Goal: Book appointment/travel/reservation

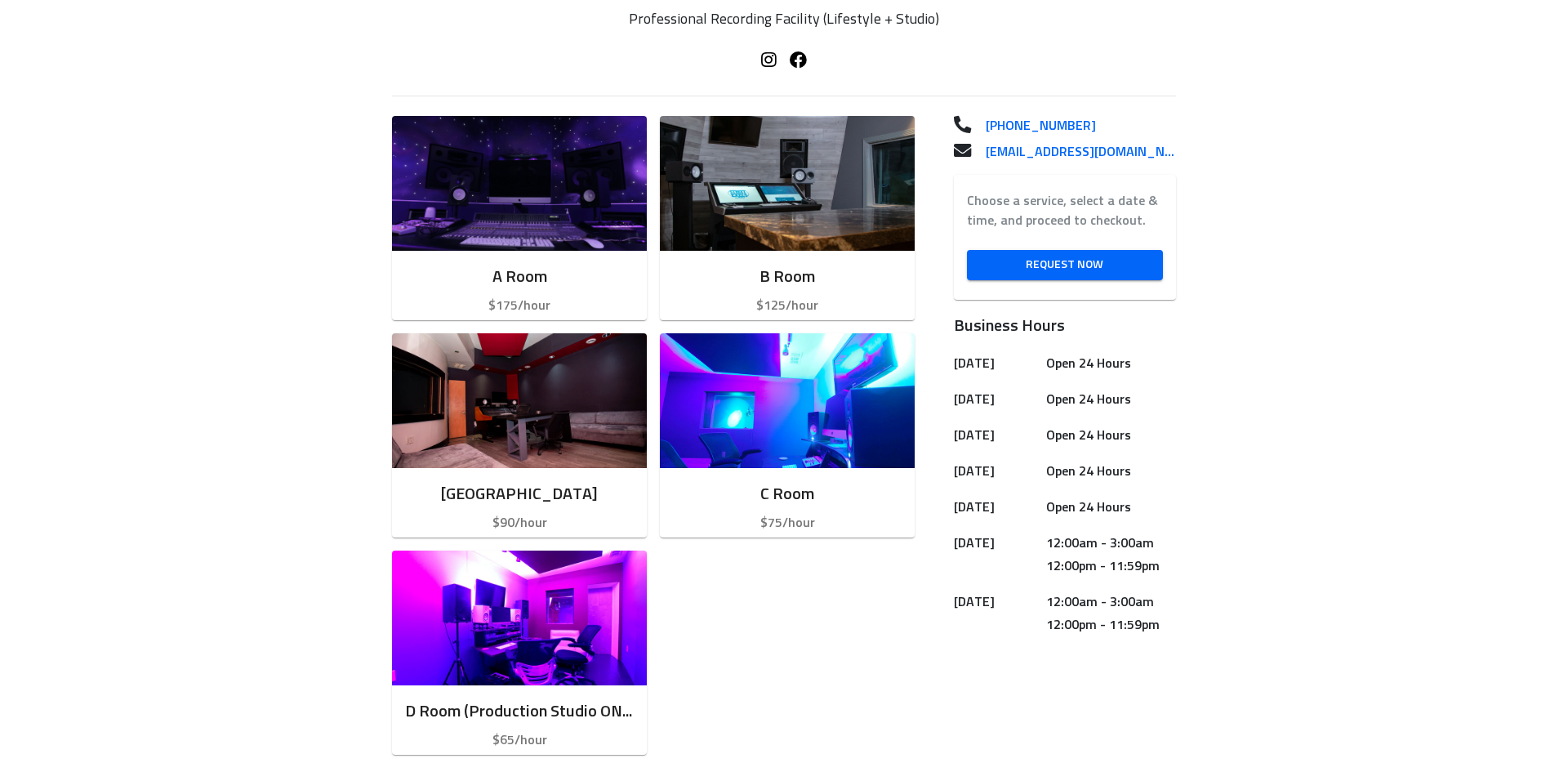
scroll to position [390, 0]
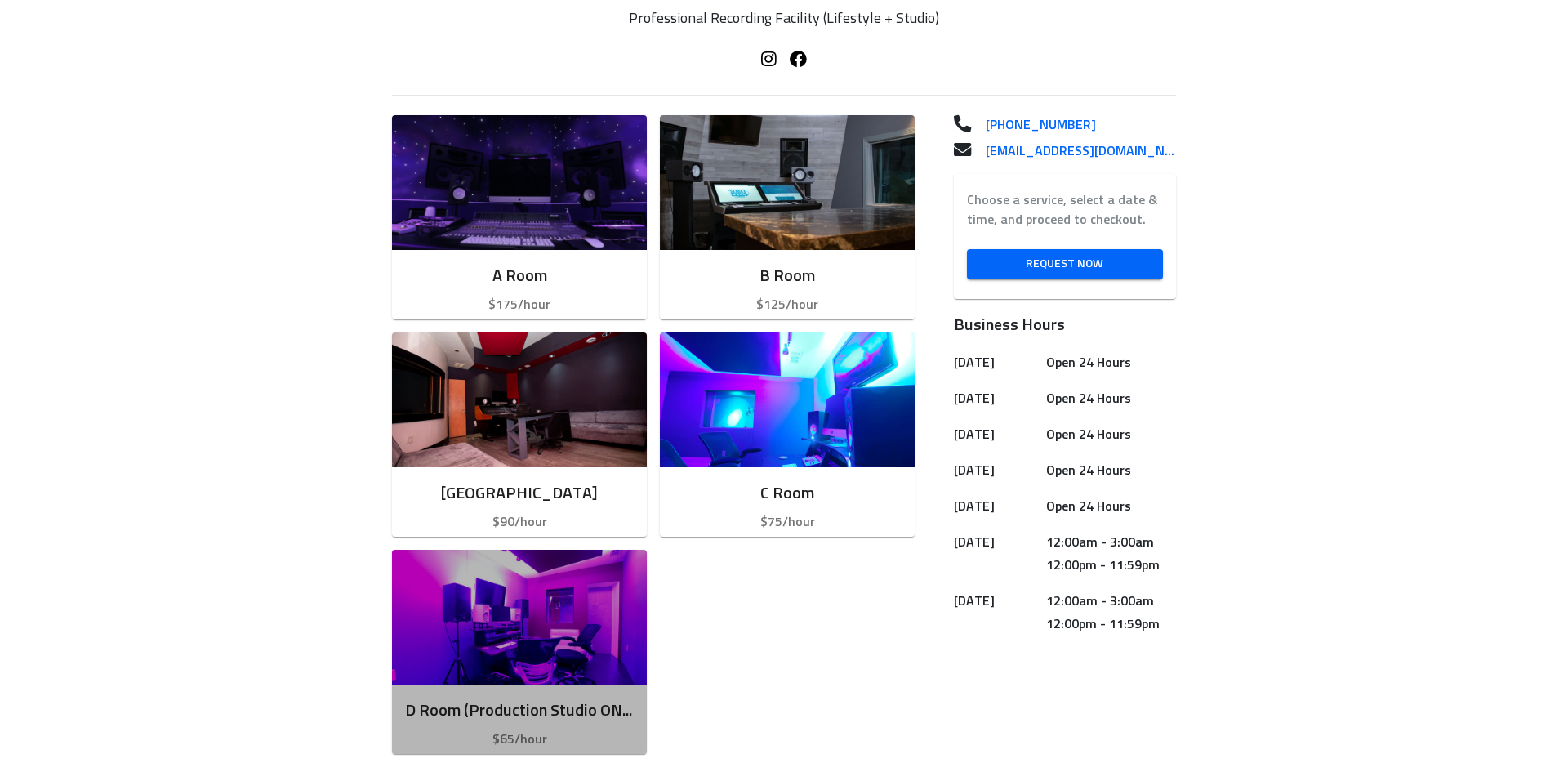
click at [615, 722] on h6 "D Room (Production Studio ONLY) NO ENGINEER INCLUDED" at bounding box center [519, 710] width 229 height 26
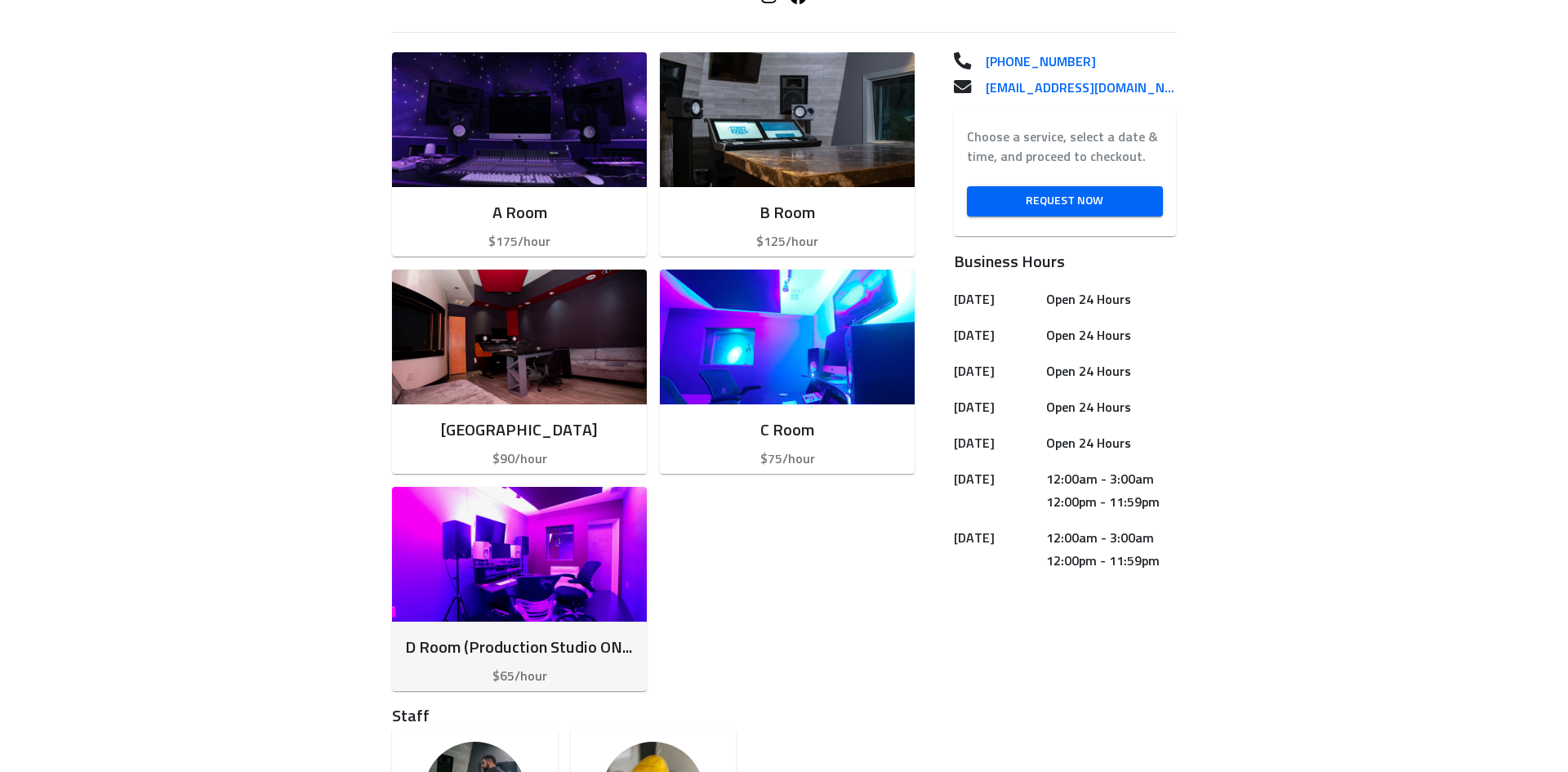
scroll to position [512, 0]
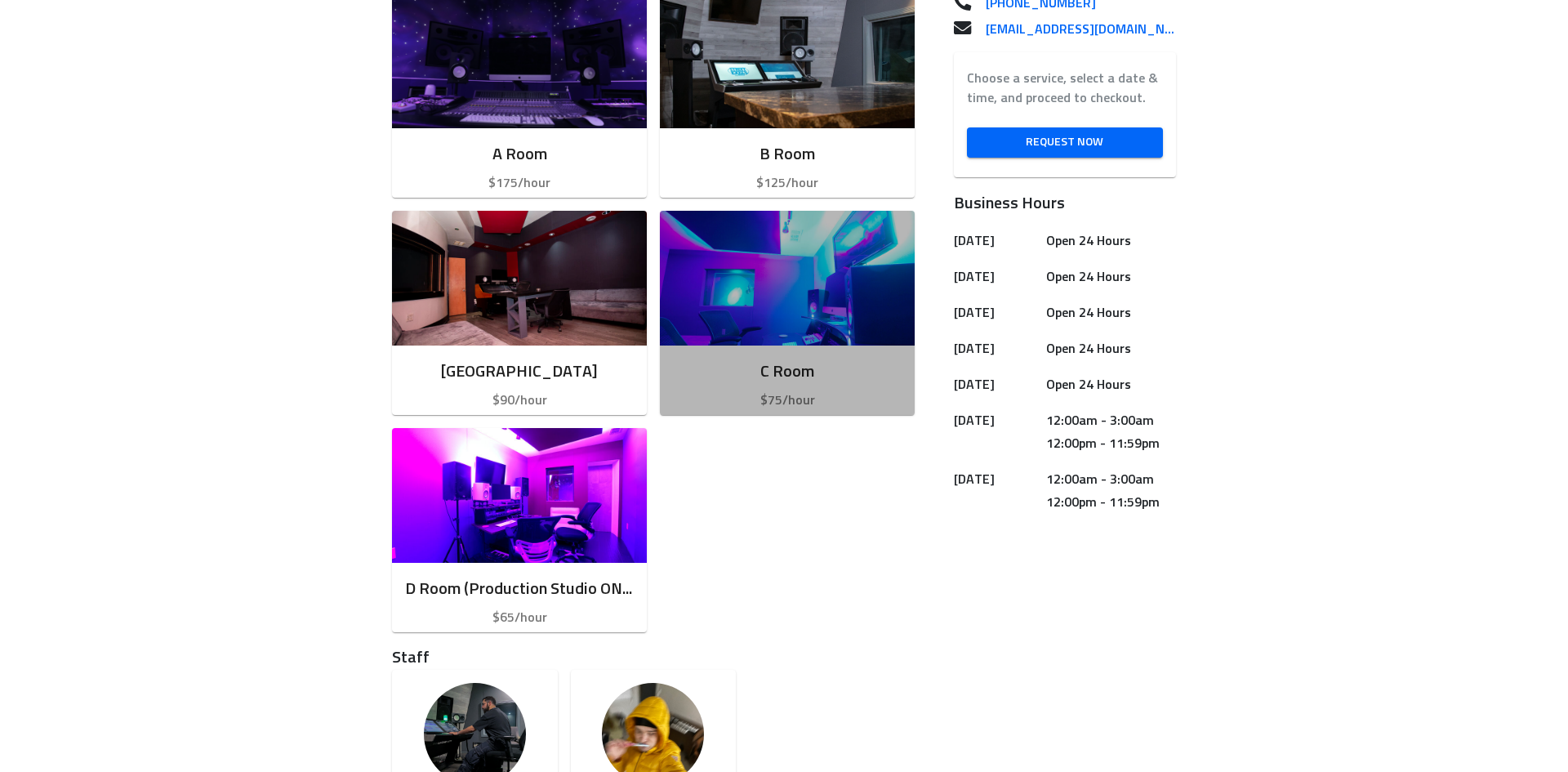
click at [822, 399] on p "$75/hour" at bounding box center [787, 400] width 229 height 20
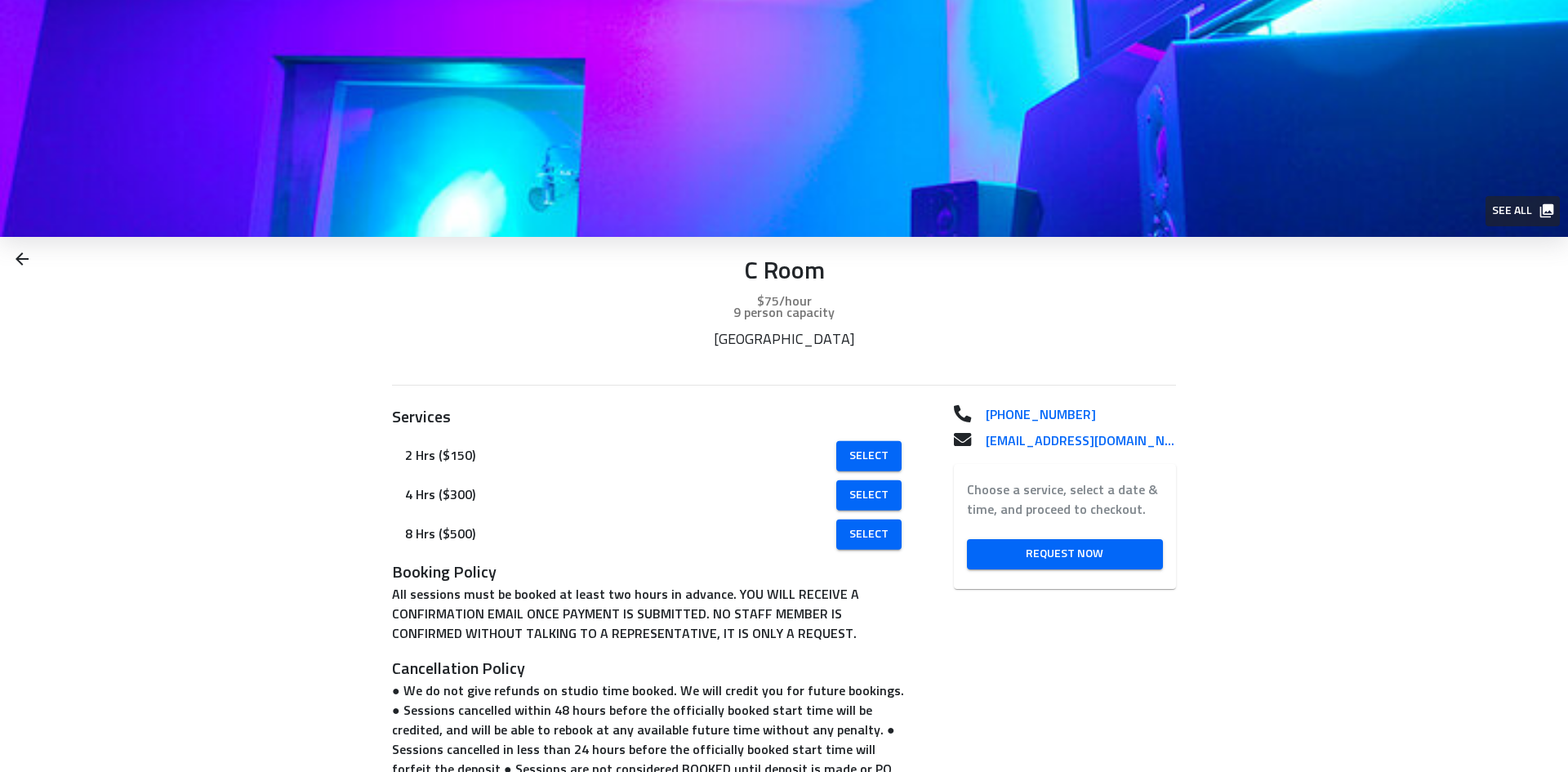
scroll to position [104, 0]
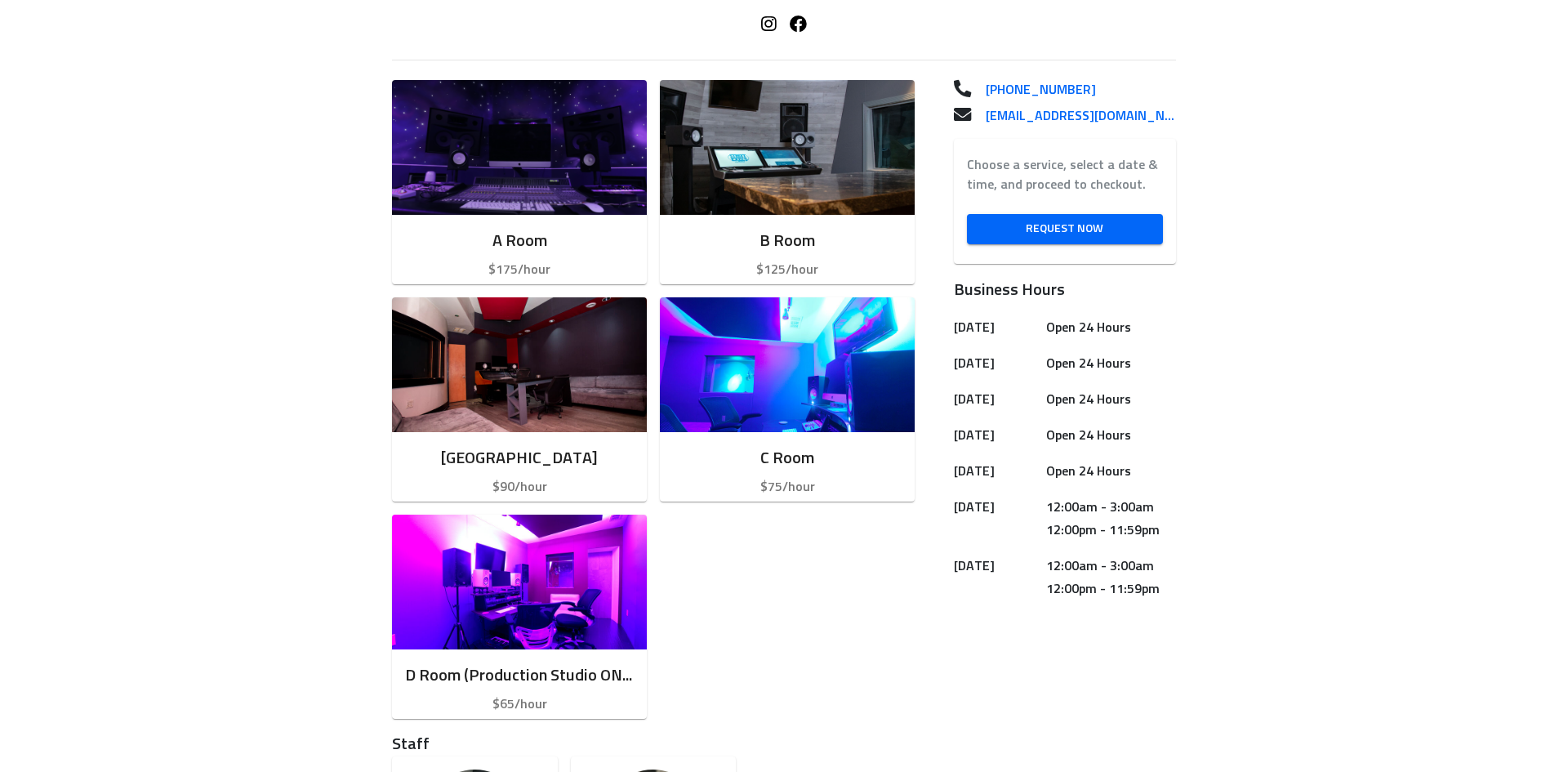
scroll to position [609, 0]
